Goal: Navigation & Orientation: Find specific page/section

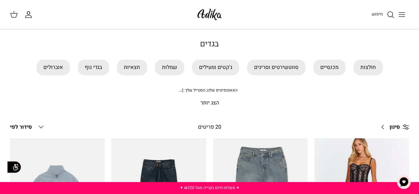
click at [404, 15] on icon "Toggle menu" at bounding box center [402, 15] width 8 height 8
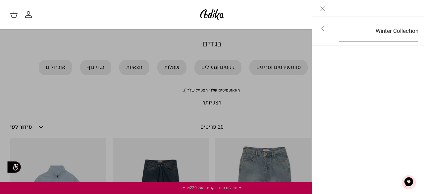
click at [387, 37] on link "Winter Collection" at bounding box center [378, 31] width 91 height 21
click at [327, 8] on link "Close" at bounding box center [322, 8] width 21 height 17
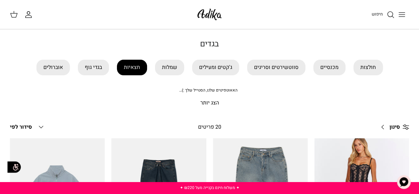
click at [125, 75] on link "חצאיות" at bounding box center [132, 68] width 30 height 16
